Goal: Task Accomplishment & Management: Complete application form

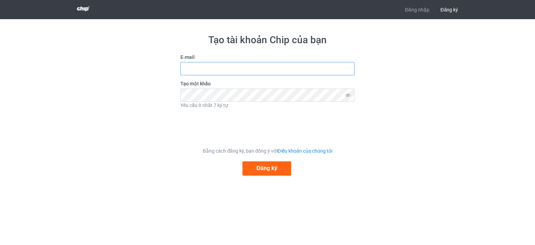
click at [311, 66] on input "text" at bounding box center [267, 68] width 174 height 13
type input "[EMAIL_ADDRESS][DOMAIN_NAME]"
click at [266, 170] on font "Đăng ký" at bounding box center [266, 168] width 21 height 7
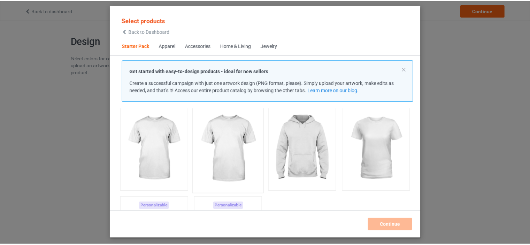
scroll to position [37, 0]
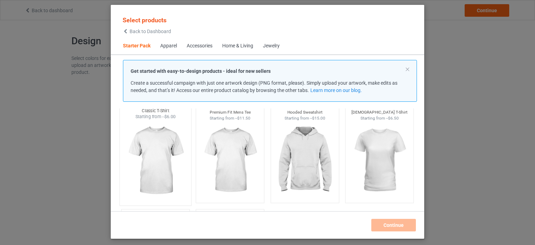
click at [173, 170] on img at bounding box center [155, 161] width 65 height 82
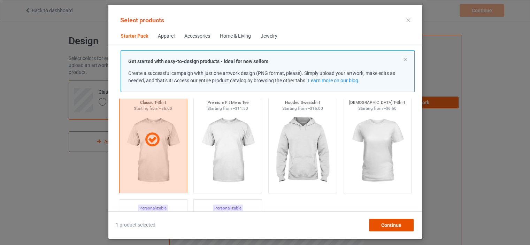
click at [379, 222] on div "Continue" at bounding box center [391, 225] width 45 height 13
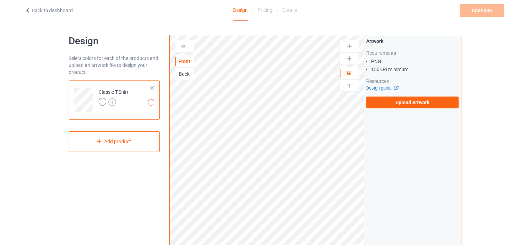
click at [111, 101] on img at bounding box center [112, 102] width 8 height 8
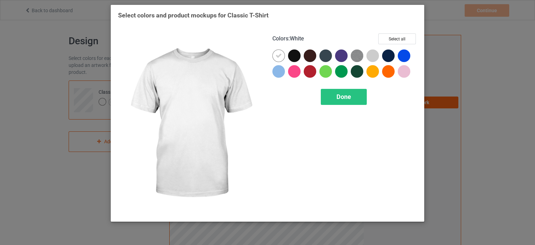
click at [283, 54] on div at bounding box center [278, 55] width 13 height 13
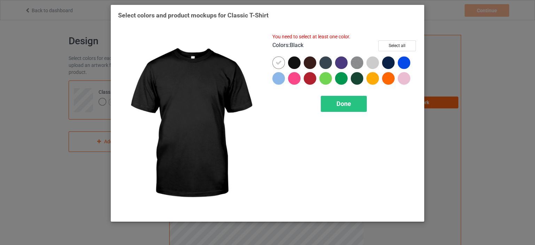
click at [295, 63] on div at bounding box center [294, 62] width 13 height 13
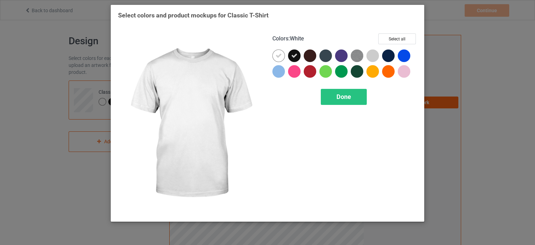
click at [276, 53] on icon at bounding box center [279, 56] width 6 height 6
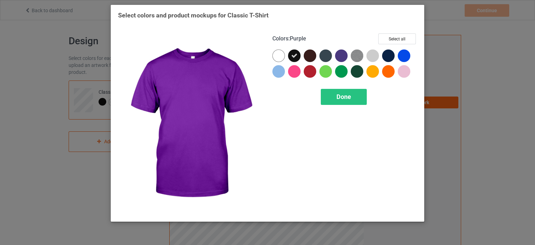
click at [341, 57] on div at bounding box center [341, 55] width 13 height 13
click at [341, 57] on icon at bounding box center [341, 56] width 6 height 6
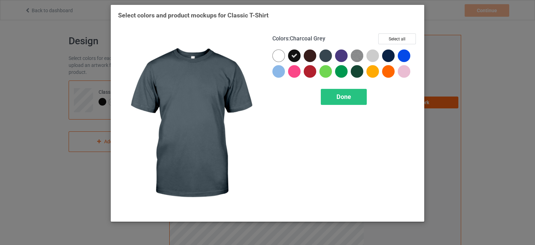
click at [328, 55] on div at bounding box center [325, 55] width 13 height 13
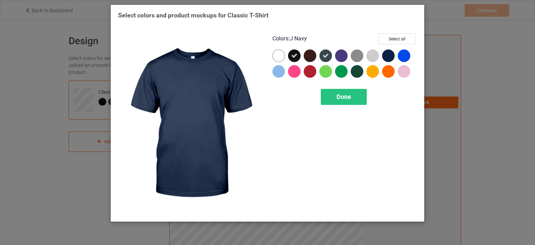
click at [391, 54] on div at bounding box center [388, 55] width 13 height 13
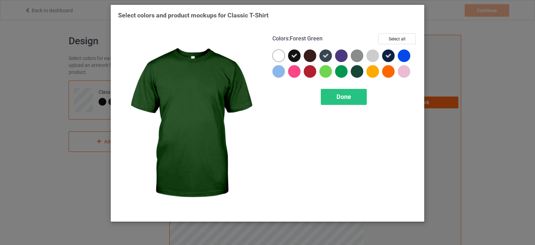
click at [359, 71] on div at bounding box center [357, 71] width 13 height 13
click at [351, 96] on span "Done" at bounding box center [343, 96] width 15 height 7
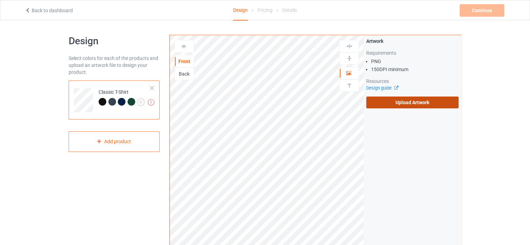
click at [391, 107] on label "Upload Artwork" at bounding box center [412, 102] width 92 height 12
click at [0, 0] on input "Upload Artwork" at bounding box center [0, 0] width 0 height 0
click at [135, 29] on div "Design Select colors for each of the products and upload an artwork file to des…" at bounding box center [265, 235] width 393 height 431
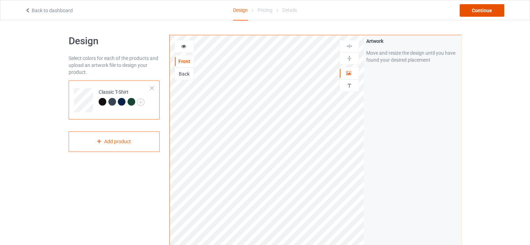
click at [464, 7] on div "Continue" at bounding box center [481, 10] width 45 height 13
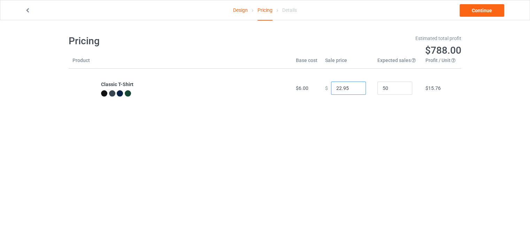
click at [342, 87] on input "22.95" at bounding box center [348, 88] width 35 height 13
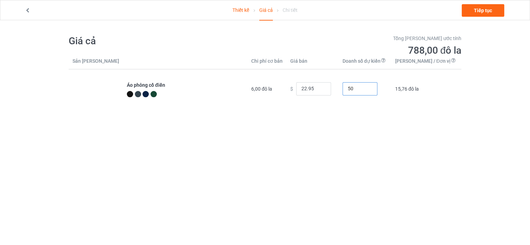
click at [368, 91] on input "50" at bounding box center [359, 88] width 35 height 13
type input "5"
type input "15"
click at [323, 90] on input "22.95" at bounding box center [313, 88] width 35 height 13
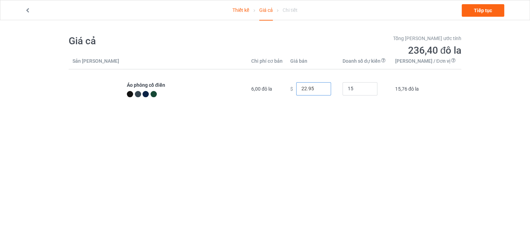
click at [323, 90] on input "22.95" at bounding box center [313, 88] width 35 height 13
click at [336, 131] on body "Thiết kế Giá cả Chi tiết Tiếp tục Giá cả Tổng lợi nhuận ước tính -$55,80 Sản ph…" at bounding box center [265, 142] width 530 height 245
click at [325, 90] on input "22.00" at bounding box center [313, 88] width 35 height 13
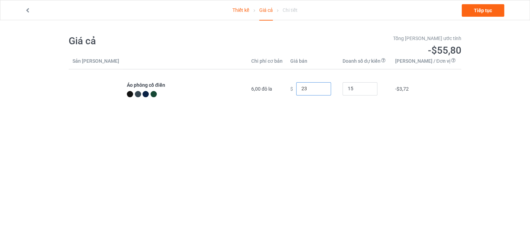
click at [331, 87] on input "23" at bounding box center [313, 88] width 35 height 13
click at [331, 87] on input "24" at bounding box center [313, 88] width 35 height 13
click at [331, 91] on input "23" at bounding box center [313, 88] width 35 height 13
click at [331, 91] on input "22" at bounding box center [313, 88] width 35 height 13
type input "22.00"
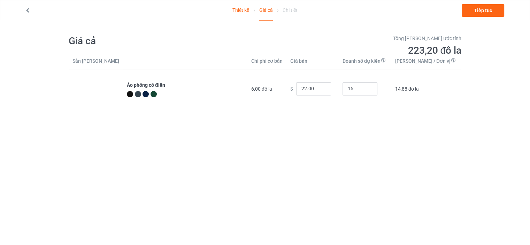
click at [337, 115] on div "Giá cả Tổng lợi nhuận ước tính 223,20 đô la Sản phẩm Chi phí cơ bản Giá bán Doa…" at bounding box center [265, 71] width 393 height 103
click at [479, 9] on font "Tiếp tục" at bounding box center [483, 11] width 18 height 6
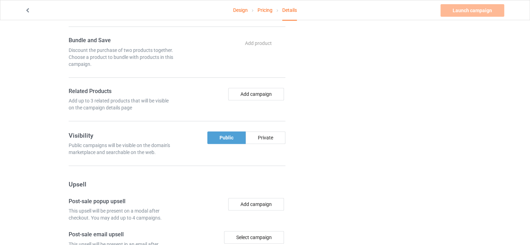
scroll to position [367, 0]
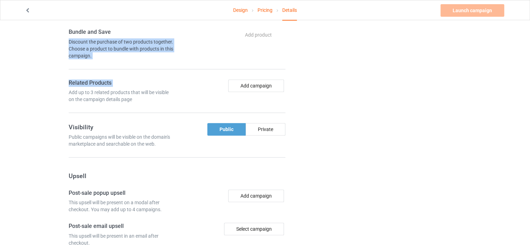
drag, startPoint x: 52, startPoint y: 91, endPoint x: 59, endPoint y: 38, distance: 53.4
click at [59, 38] on div "Design Pricing Details Launch campaign Please enter campaign title Campaign Inf…" at bounding box center [265, 14] width 530 height 722
click at [28, 85] on div "Design Pricing Details Launch campaign Please enter campaign title Campaign Inf…" at bounding box center [265, 14] width 530 height 722
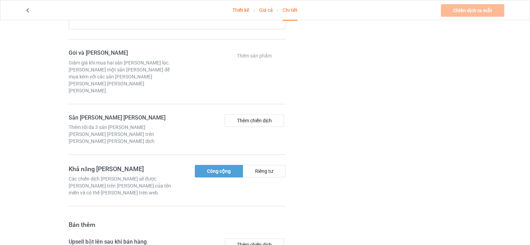
click at [466, 82] on div "Thiết kế Giá cả Chi tiết Chiến dịch ra mắt Vui lòng nhập tiêu đề chiến dịch Thô…" at bounding box center [265, 70] width 530 height 834
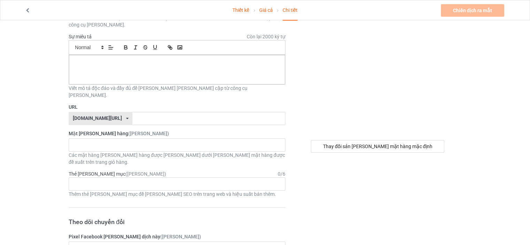
scroll to position [70, 0]
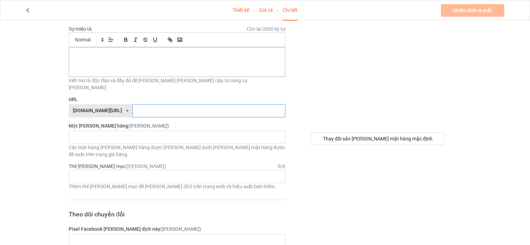
click at [262, 104] on input "text" at bounding box center [208, 110] width 153 height 13
click at [108, 104] on div "teechip.com/ teechip.com/ 587d0d41cee36fd012c64a69" at bounding box center [101, 110] width 64 height 13
click at [144, 104] on input "text" at bounding box center [208, 110] width 153 height 13
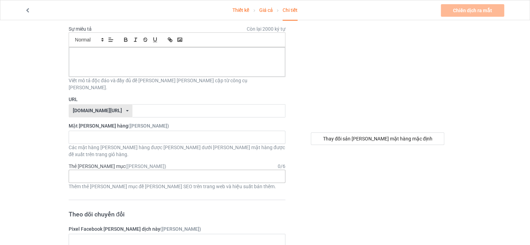
click at [133, 170] on div "Độ tuổi > 1-19 > 1 Tuổi > 1-12 tháng > 1 tháng Độ tuổi > 1-12 tháng Độ tuổi > 1…" at bounding box center [177, 176] width 217 height 13
click at [141, 131] on div "Không tìm thấy kết quả" at bounding box center [177, 137] width 217 height 13
click at [137, 170] on div "Độ tuổi > 1-19 > 1 Tuổi > 1-12 tháng > 1 tháng Độ tuổi > 1-12 tháng Độ tuổi > 1…" at bounding box center [177, 176] width 217 height 13
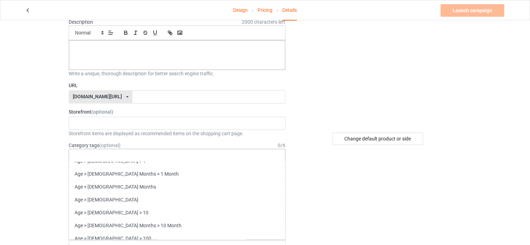
scroll to position [0, 0]
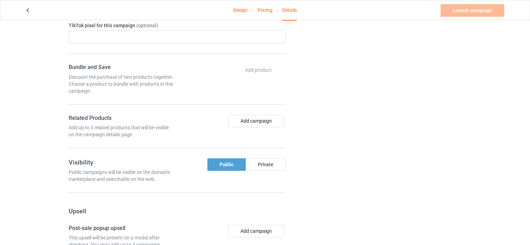
scroll to position [332, 0]
click at [368, 115] on div "Change default product or side" at bounding box center [378, 49] width 176 height 703
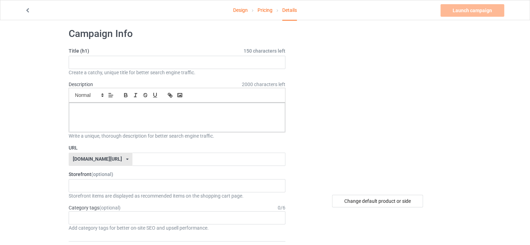
scroll to position [0, 0]
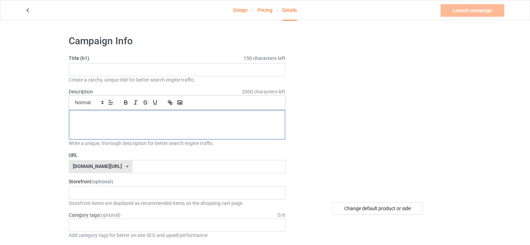
drag, startPoint x: 247, startPoint y: 143, endPoint x: 241, endPoint y: 143, distance: 5.2
click at [241, 143] on div "Description 2000 characters left Small Normal Large Big Huge Write a unique, th…" at bounding box center [177, 117] width 217 height 59
click at [450, 9] on div "Launch campaign Please enter campaign title" at bounding box center [472, 10] width 65 height 13
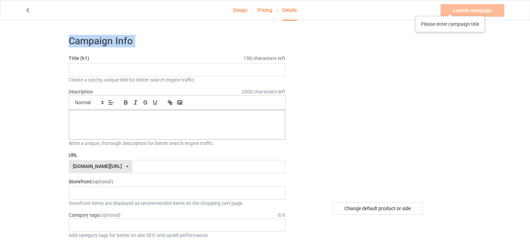
click at [450, 9] on div "Launch campaign Please enter campaign title" at bounding box center [472, 10] width 65 height 13
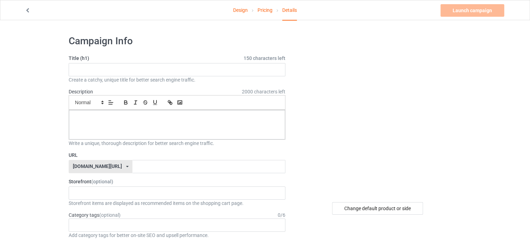
click at [405, 113] on img at bounding box center [377, 113] width 125 height 0
click at [457, 102] on div at bounding box center [378, 113] width 166 height 157
click at [241, 9] on link "Design" at bounding box center [240, 10] width 15 height 20
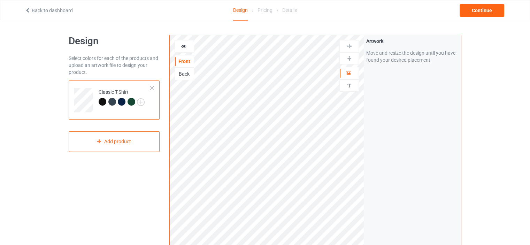
click at [30, 10] on icon at bounding box center [28, 9] width 6 height 5
